Goal: Task Accomplishment & Management: Manage account settings

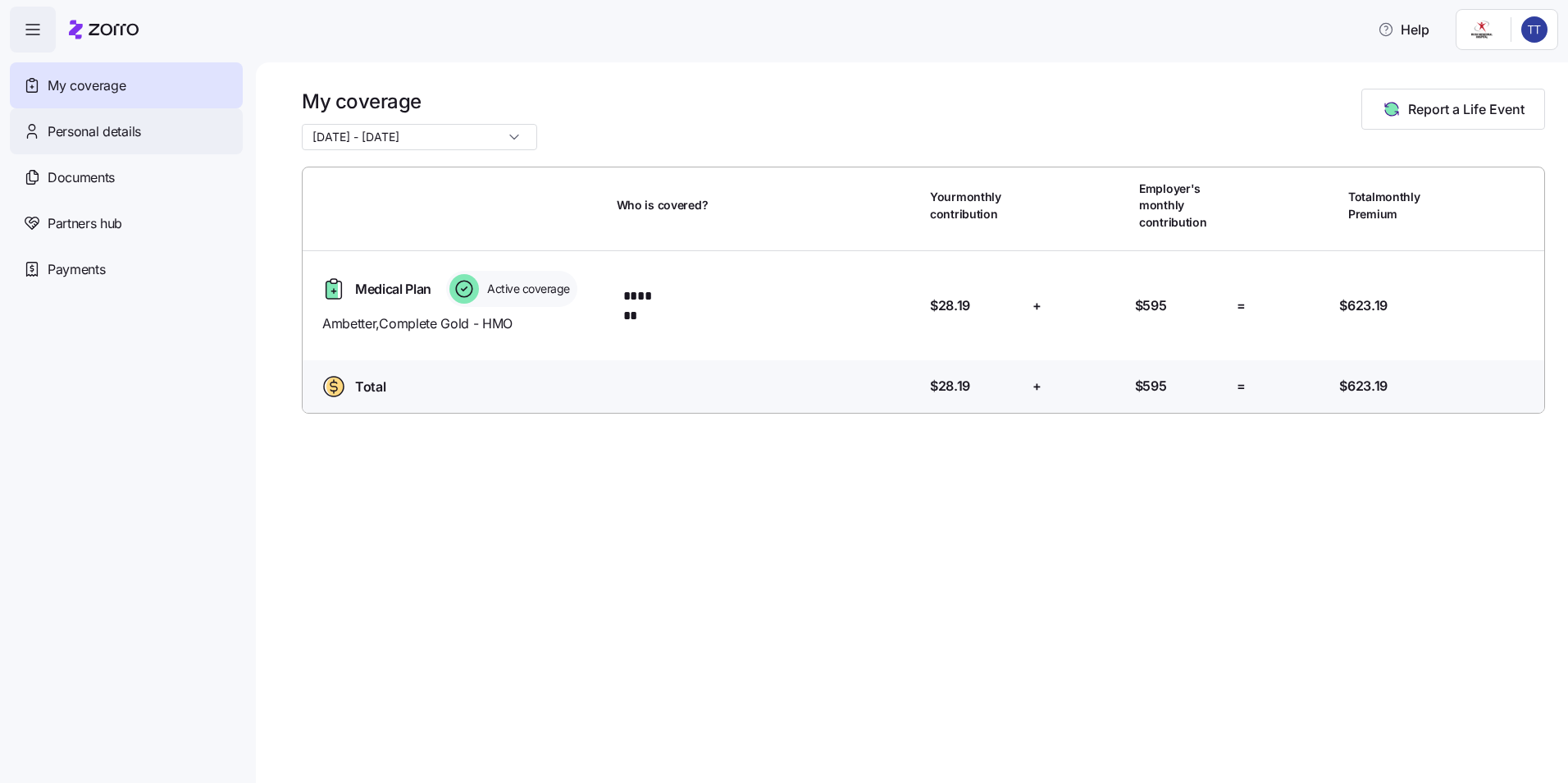
click at [116, 133] on span "Personal details" at bounding box center [95, 132] width 94 height 21
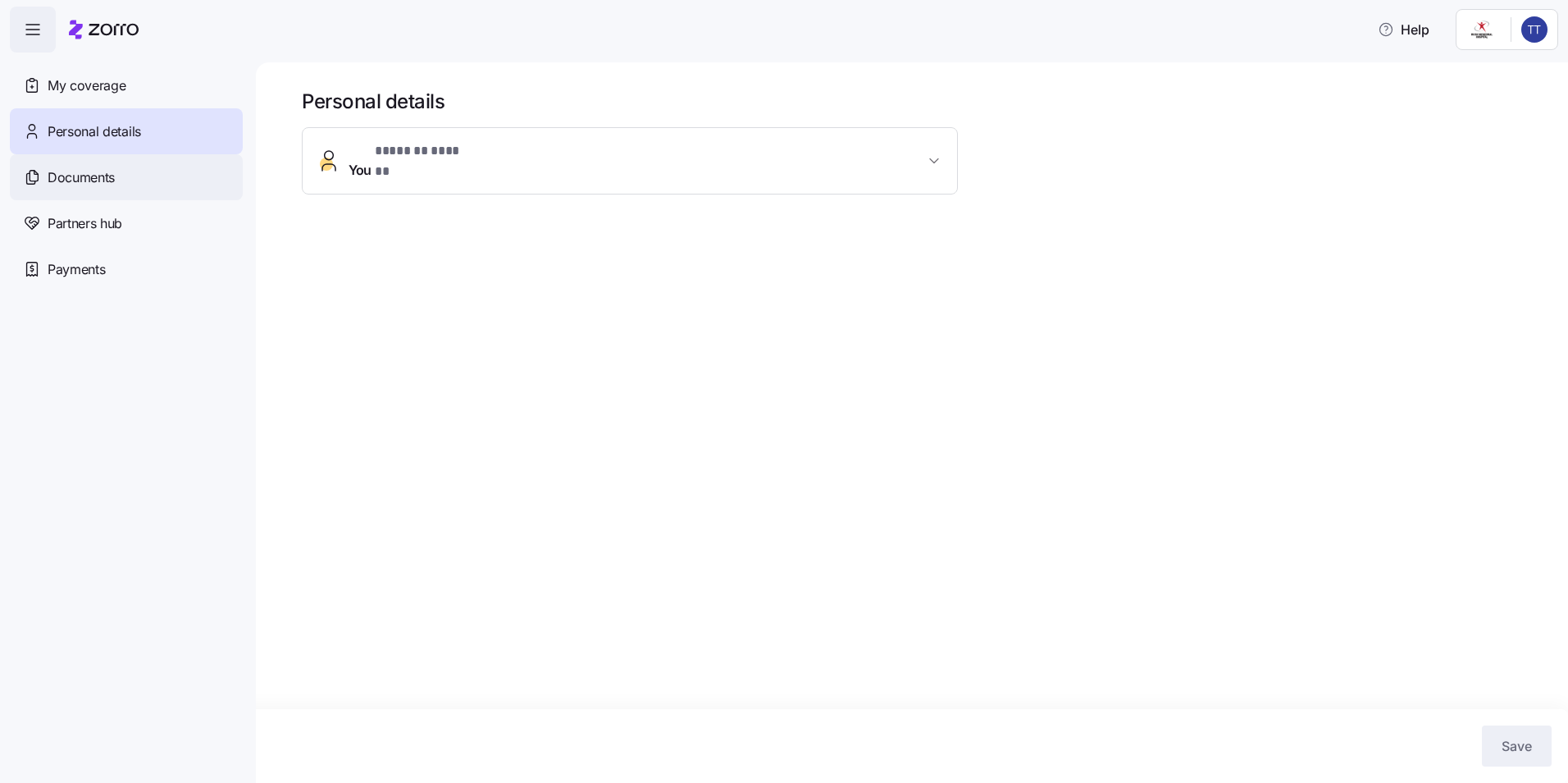
click at [112, 177] on span "Documents" at bounding box center [81, 178] width 67 height 21
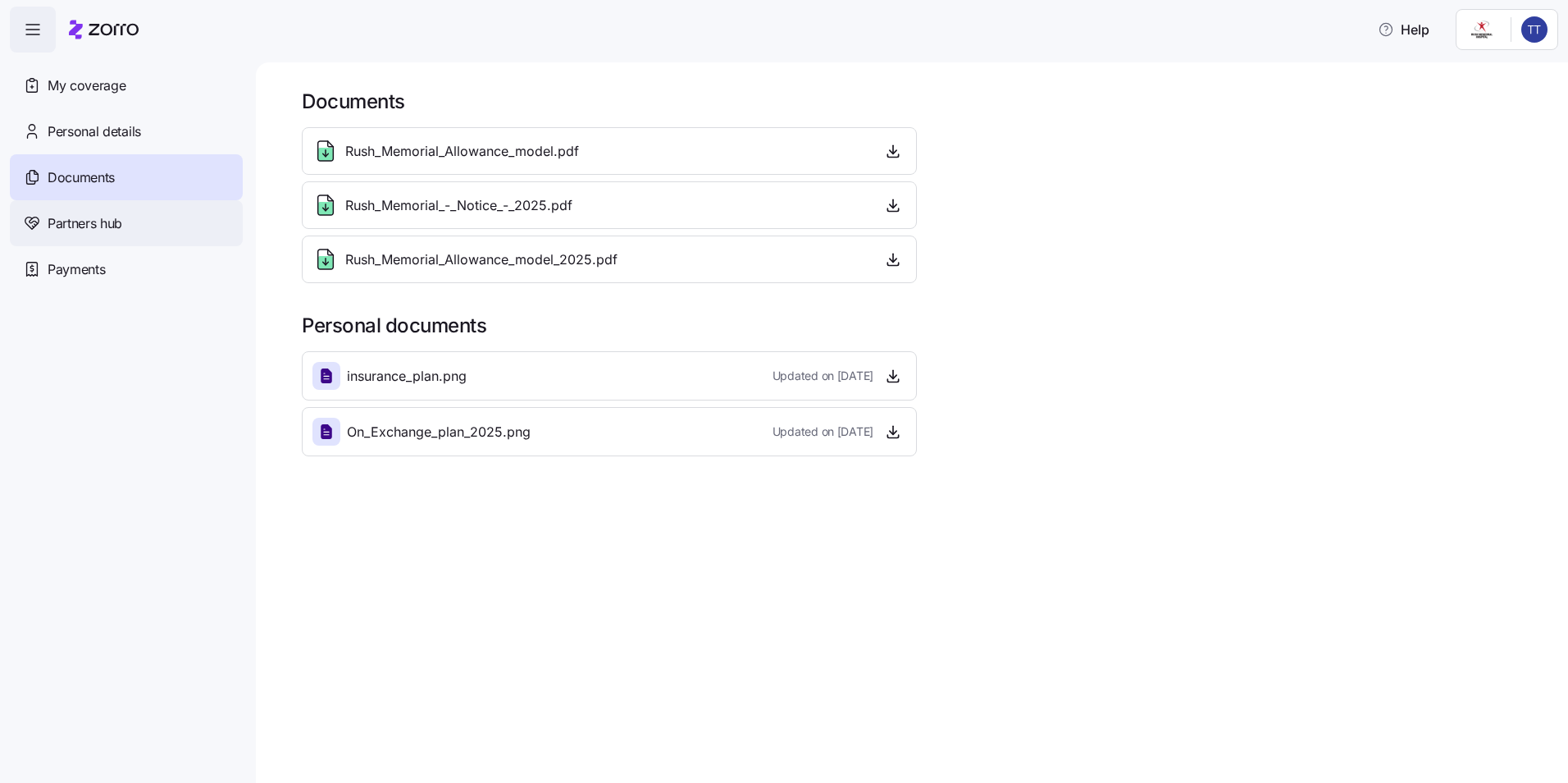
click at [111, 222] on span "Partners hub" at bounding box center [85, 224] width 75 height 21
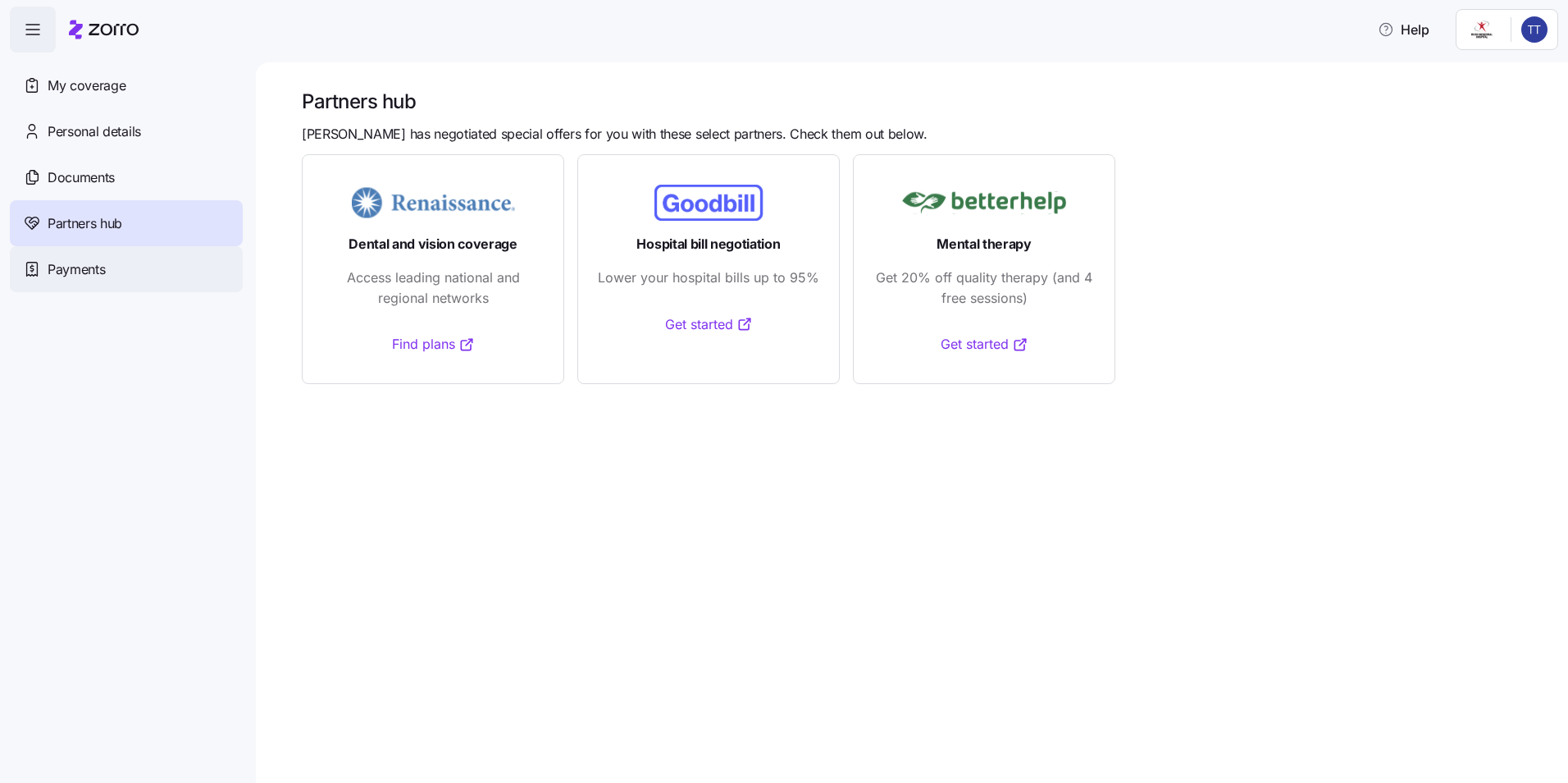
click at [98, 268] on span "Payments" at bounding box center [76, 270] width 57 height 21
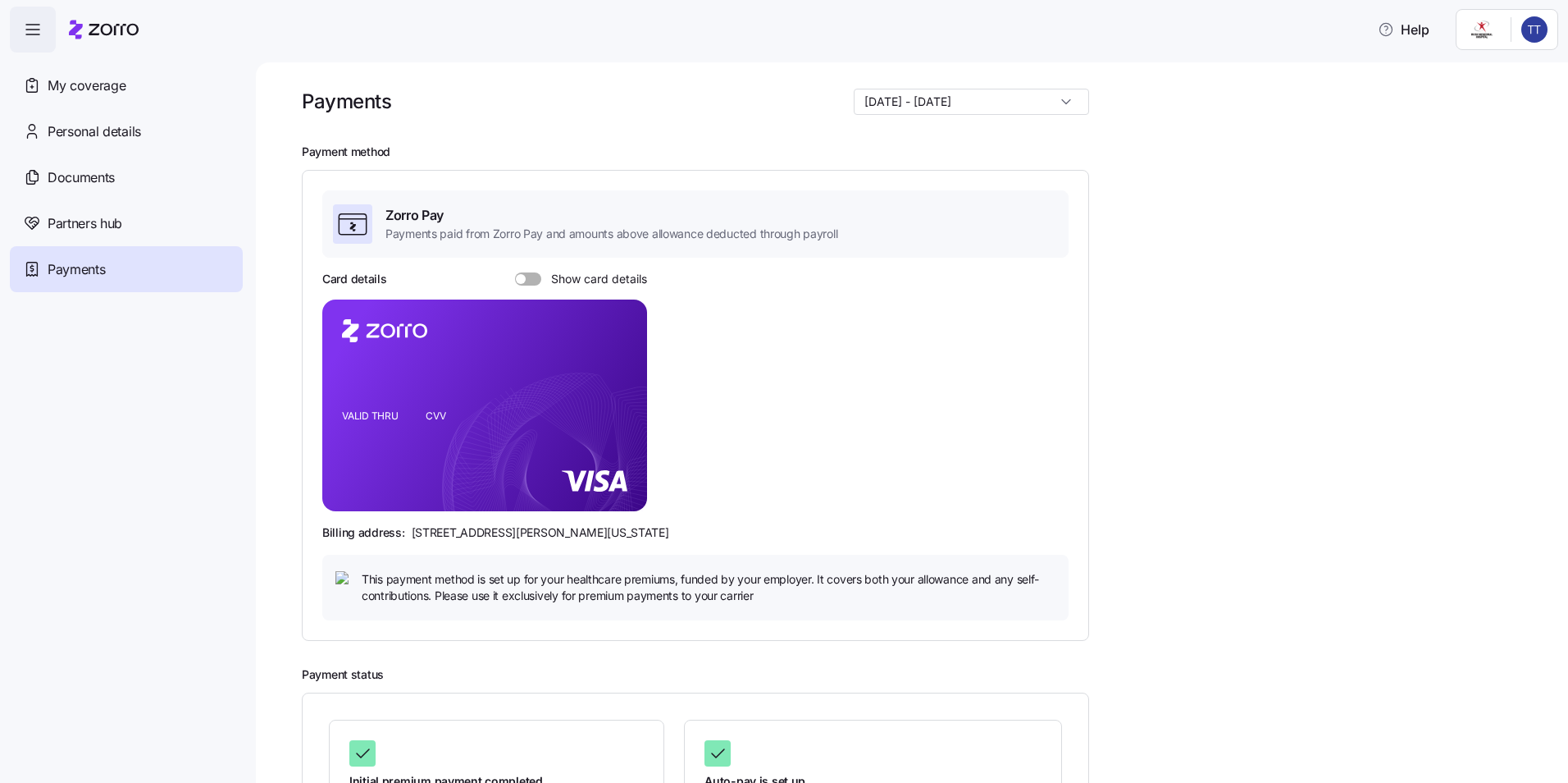
click at [529, 276] on span at bounding box center [534, 279] width 17 height 13
click at [515, 273] on input "Show card details" at bounding box center [515, 273] width 0 height 0
click at [535, 275] on span at bounding box center [535, 279] width 10 height 10
click at [515, 273] on input "Show card details" at bounding box center [515, 273] width 0 height 0
click at [535, 275] on span at bounding box center [534, 279] width 17 height 13
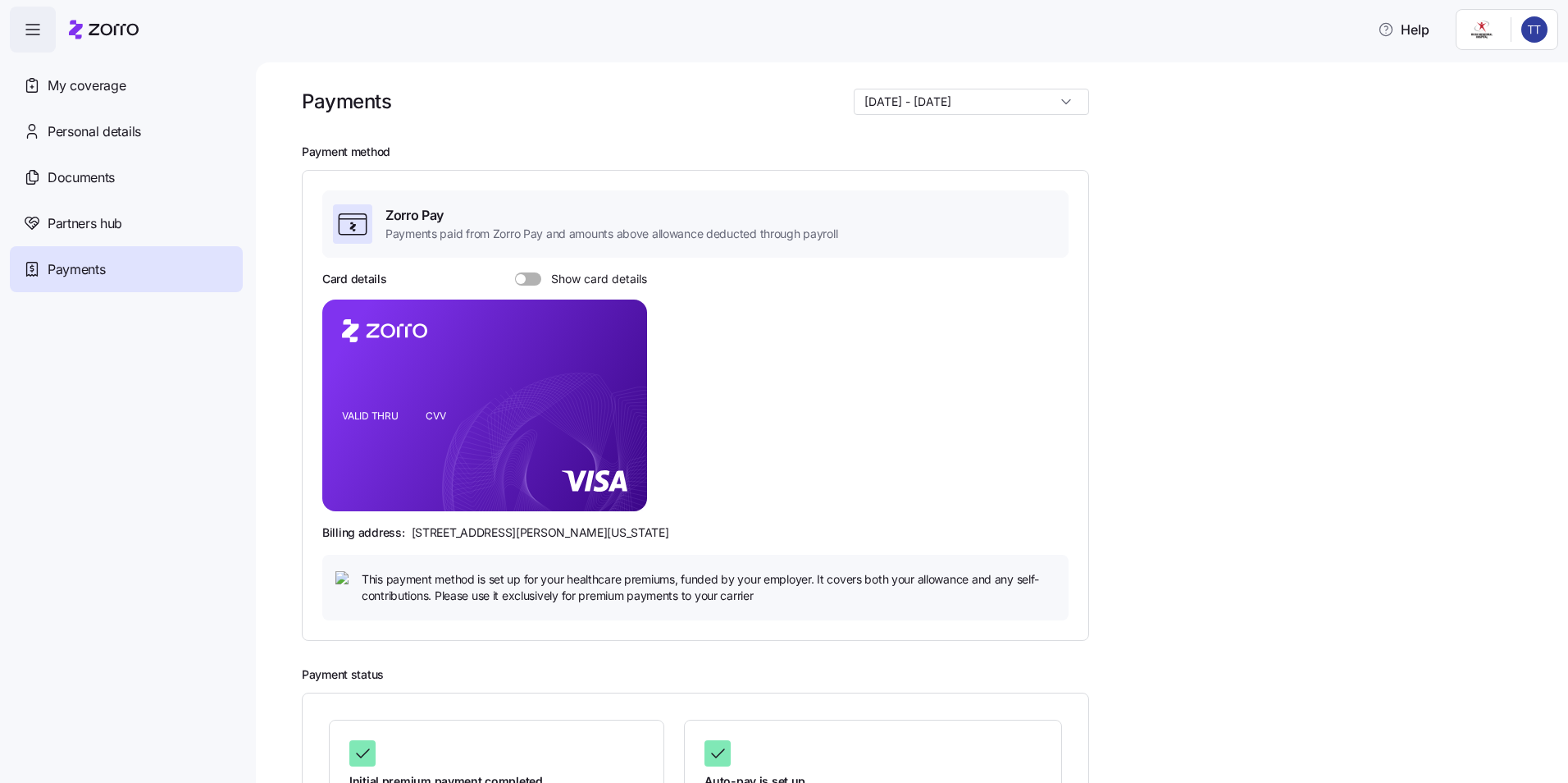
click at [515, 273] on input "Show card details" at bounding box center [515, 273] width 0 height 0
click at [77, 89] on span "My coverage" at bounding box center [86, 86] width 78 height 21
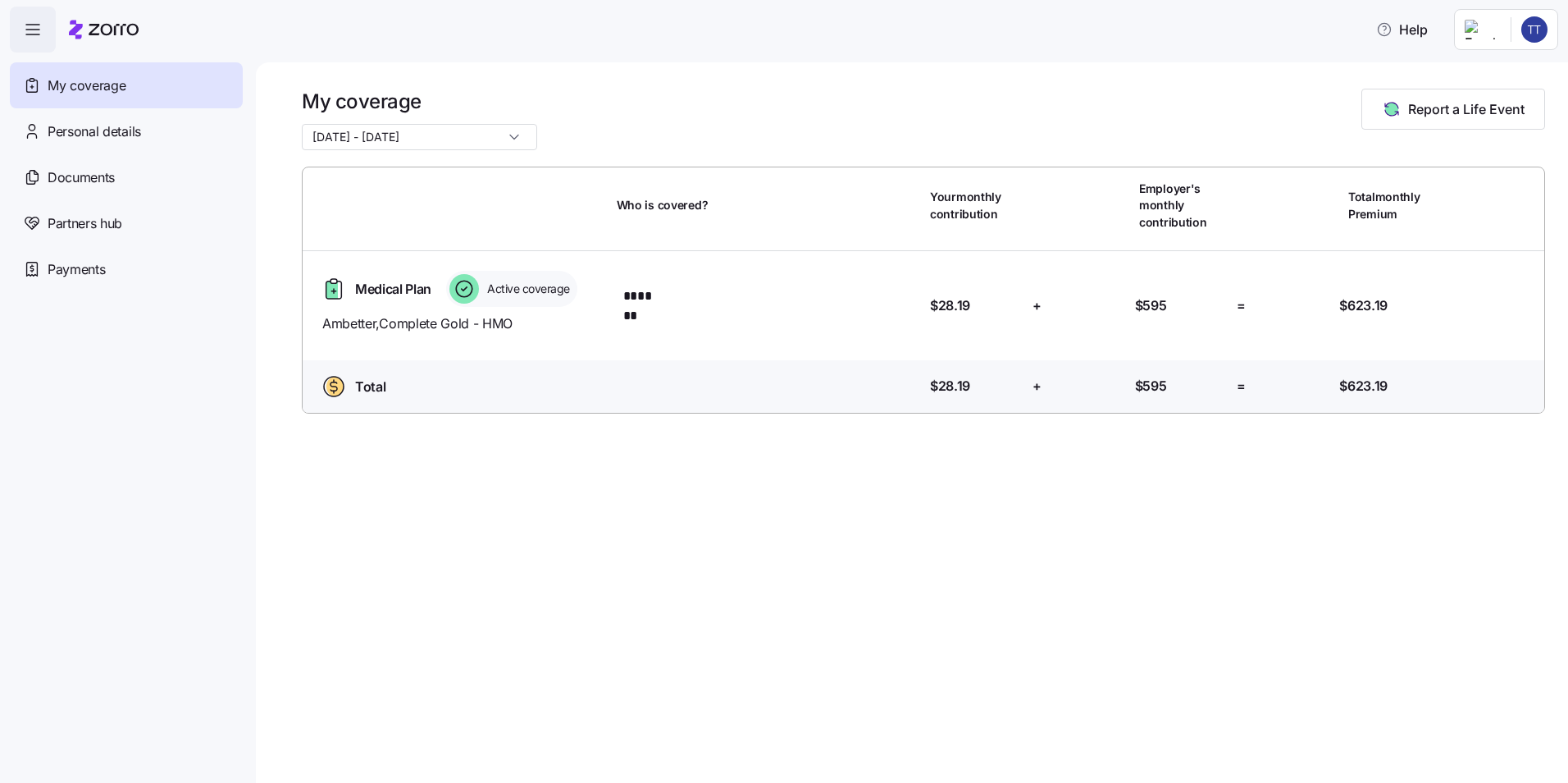
click at [29, 31] on icon "button" at bounding box center [33, 29] width 20 height 20
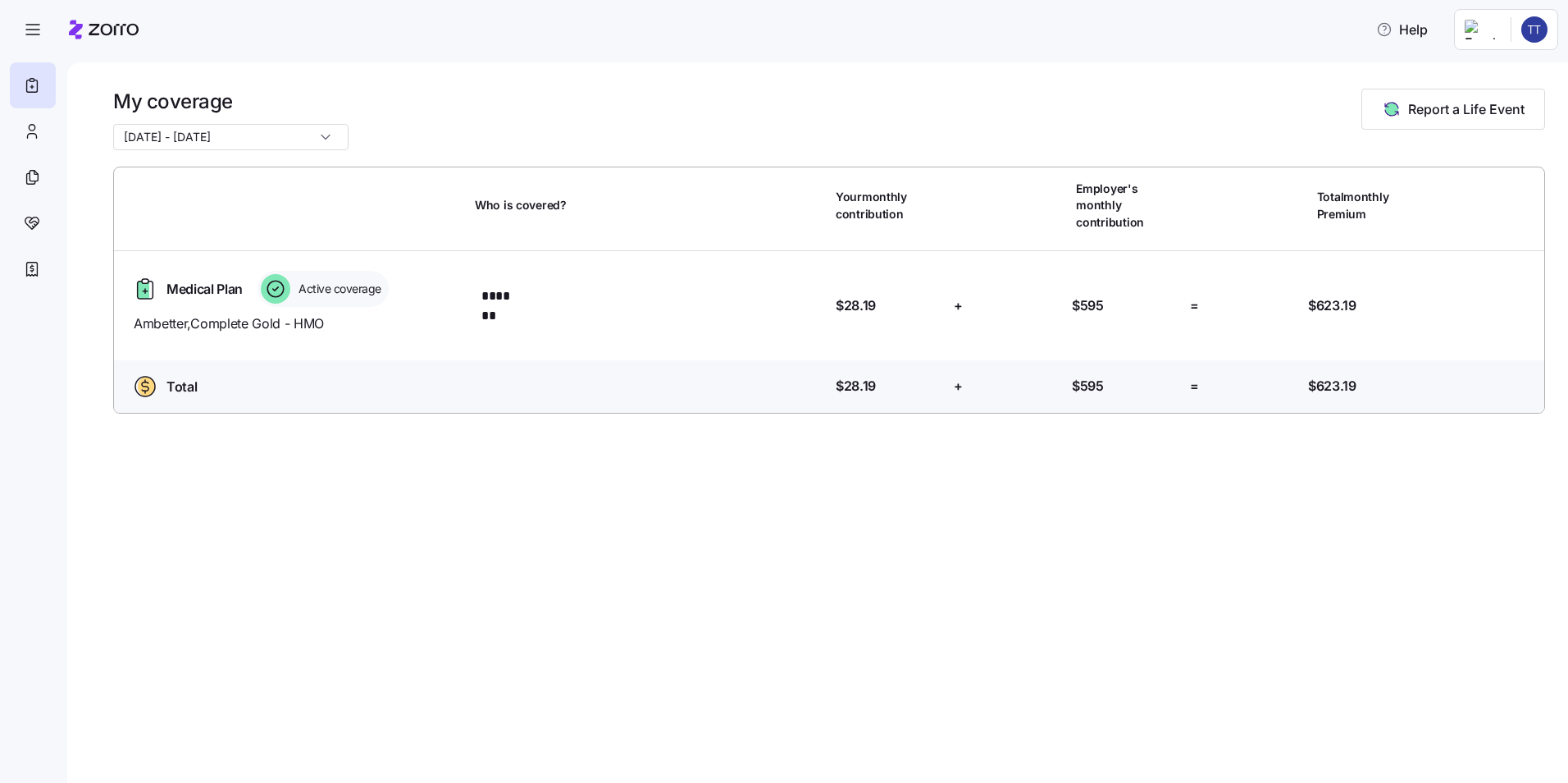
click at [1532, 29] on html "Help My coverage [DATE] - [DATE] Report a Life Event Who is covered? Your month…" at bounding box center [784, 386] width 1568 height 773
click at [1514, 75] on div "My settings" at bounding box center [1502, 73] width 86 height 18
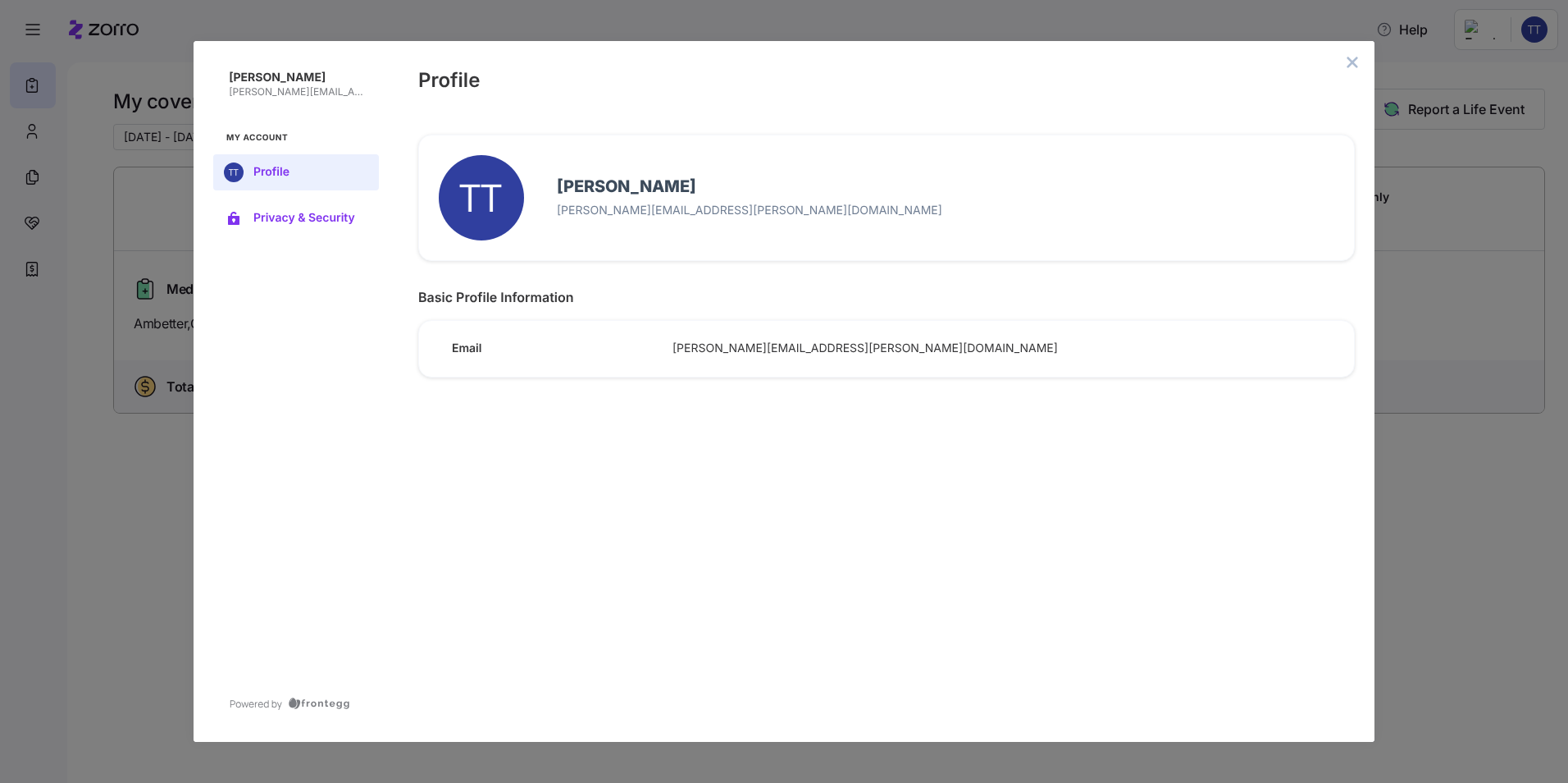
click at [287, 221] on span "Privacy & Security" at bounding box center [309, 218] width 111 height 13
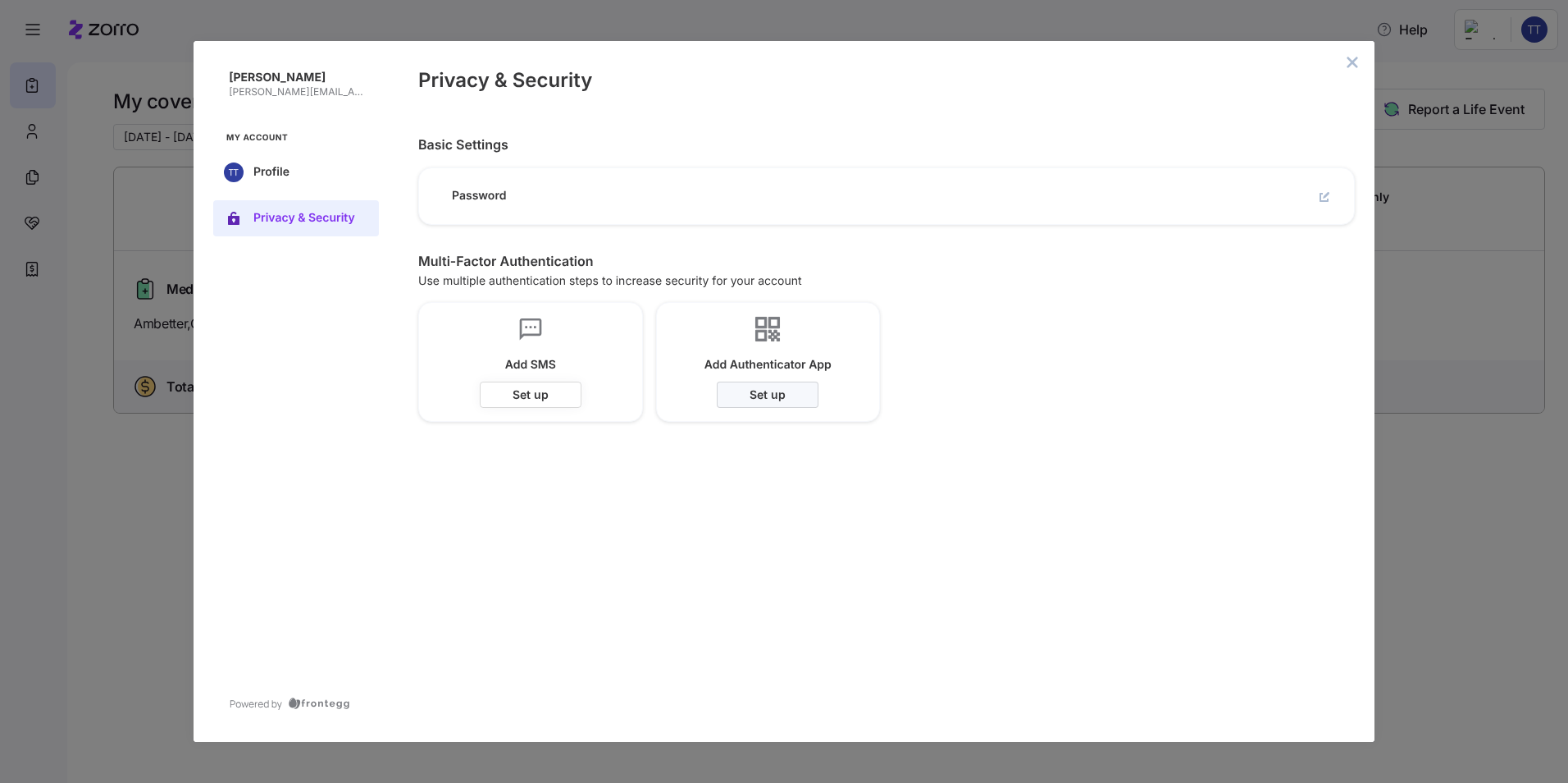
click at [0, 0] on span "Set up" at bounding box center [0, 0] width 0 height 0
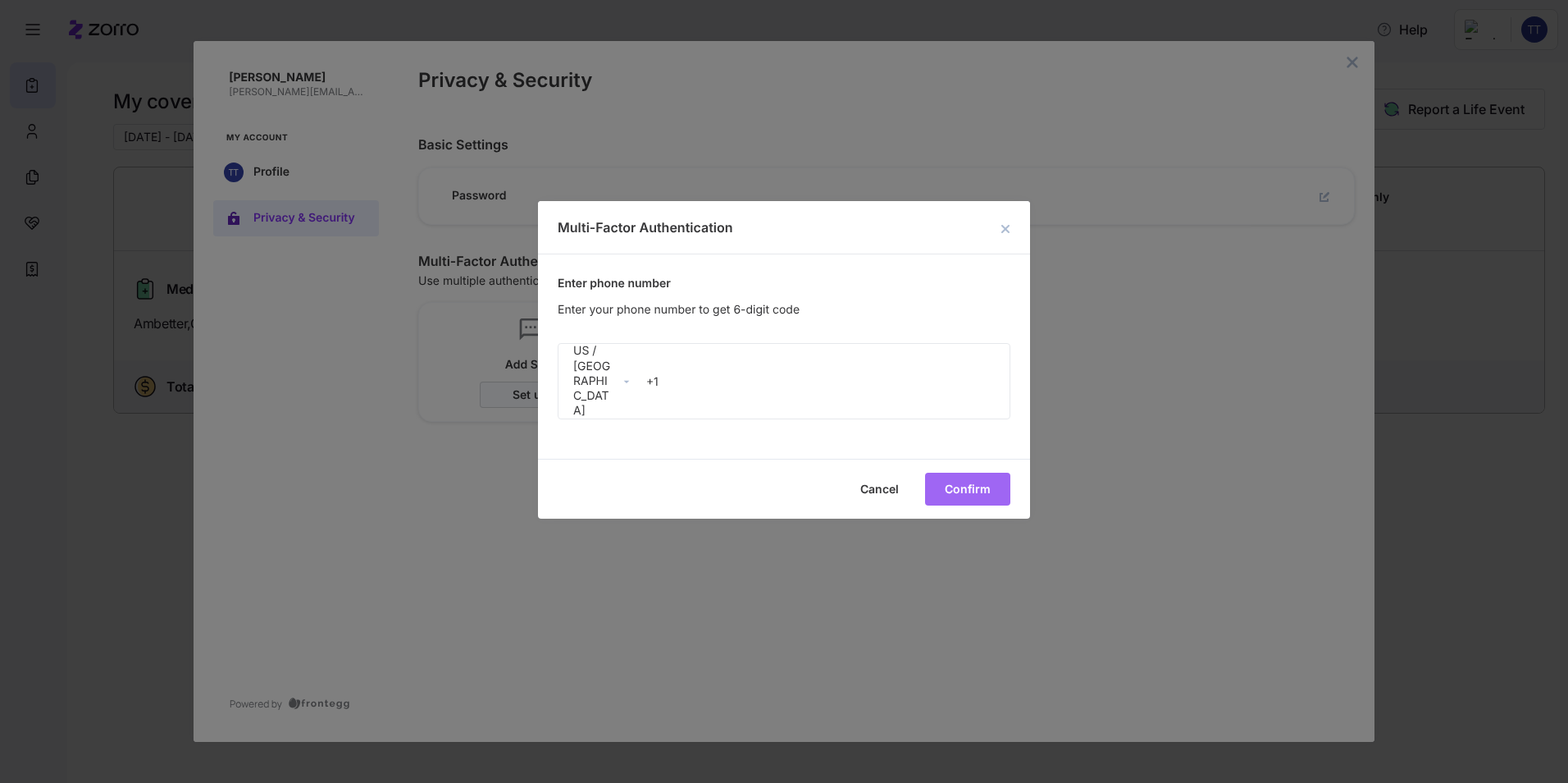
click at [0, 0] on span "Cancel" at bounding box center [0, 0] width 0 height 0
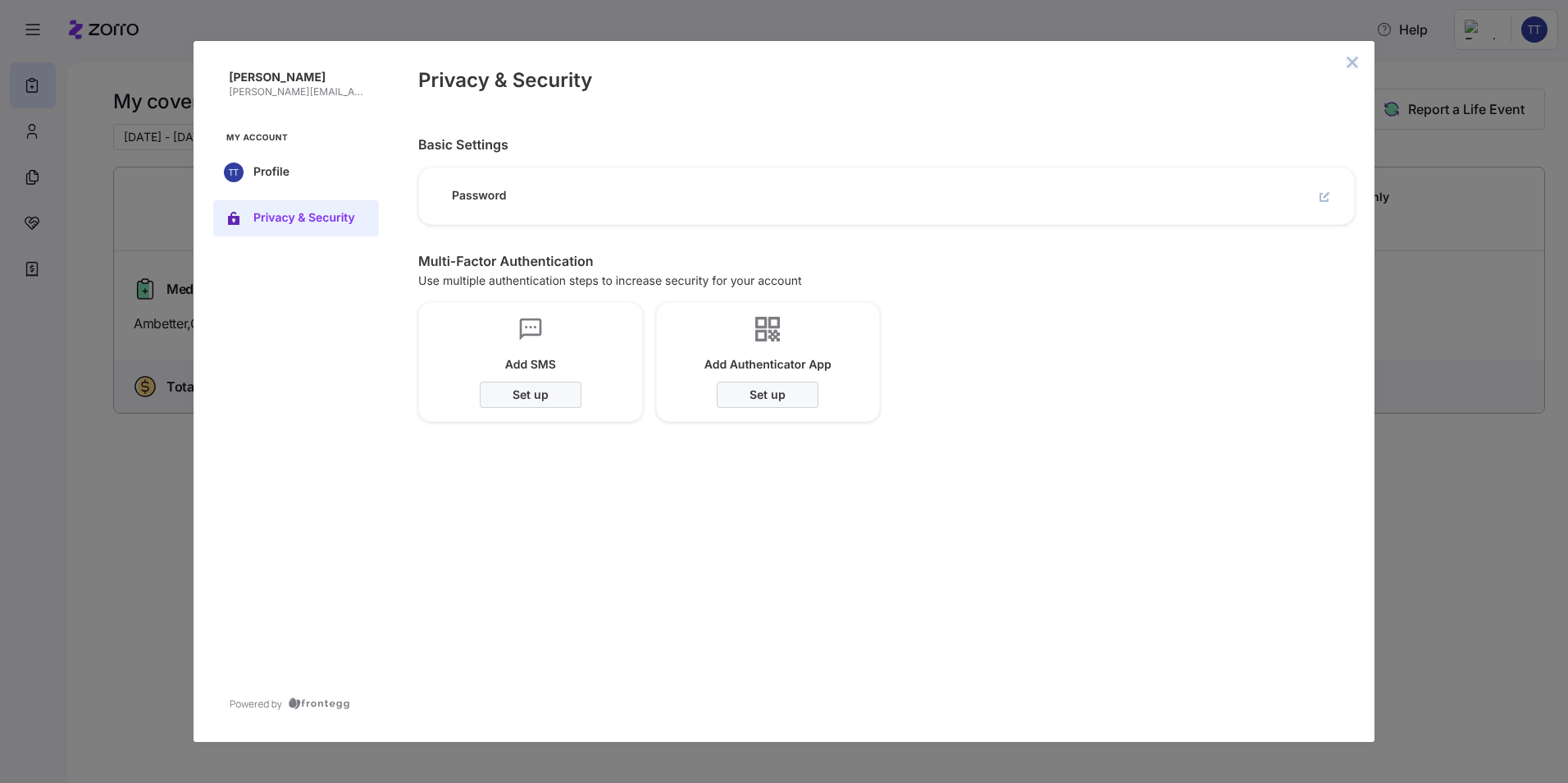
click at [1355, 61] on icon "close admin-box" at bounding box center [1352, 61] width 10 height 10
